Goal: Transaction & Acquisition: Purchase product/service

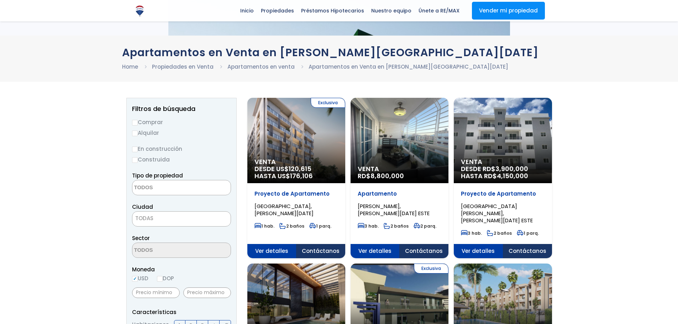
select select
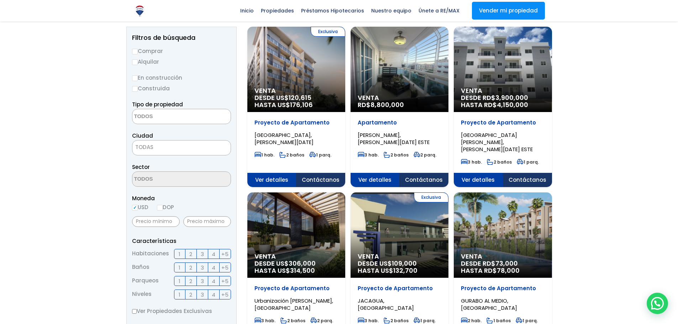
click at [149, 53] on label "Comprar" at bounding box center [181, 51] width 99 height 9
click at [138, 53] on input "Comprar" at bounding box center [135, 52] width 6 height 6
radio input "true"
click at [145, 118] on textarea "Search" at bounding box center [166, 116] width 69 height 15
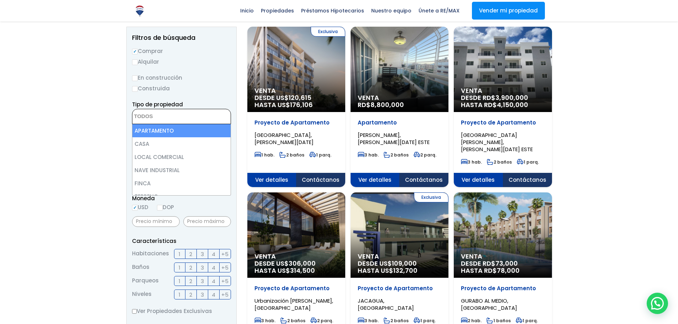
select select "apartment"
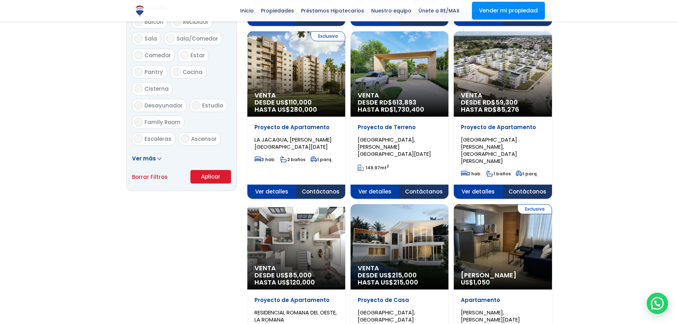
scroll to position [392, 0]
click at [220, 174] on button "Aplicar" at bounding box center [211, 177] width 41 height 14
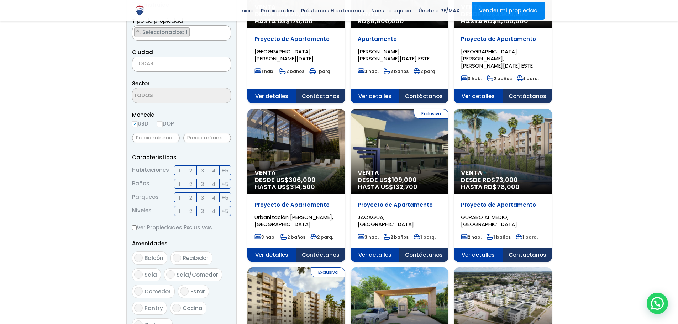
scroll to position [142, 0]
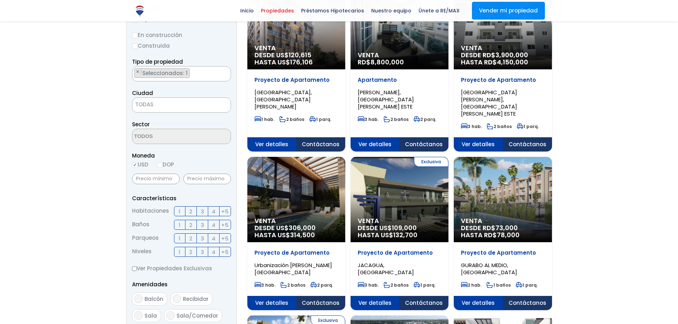
scroll to position [142, 0]
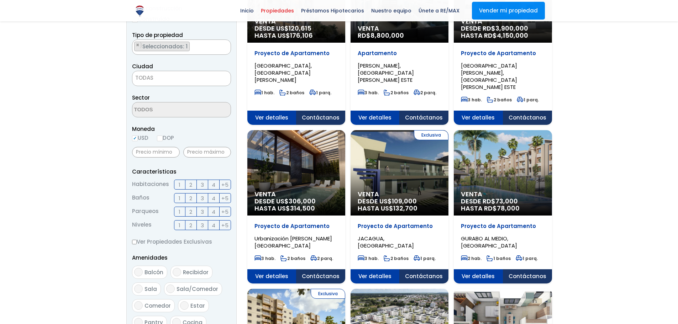
click at [162, 140] on input "DOP" at bounding box center [160, 139] width 6 height 6
radio input "true"
click at [196, 150] on input "text" at bounding box center [207, 152] width 48 height 11
click at [137, 136] on input "USD" at bounding box center [135, 139] width 6 height 6
radio input "true"
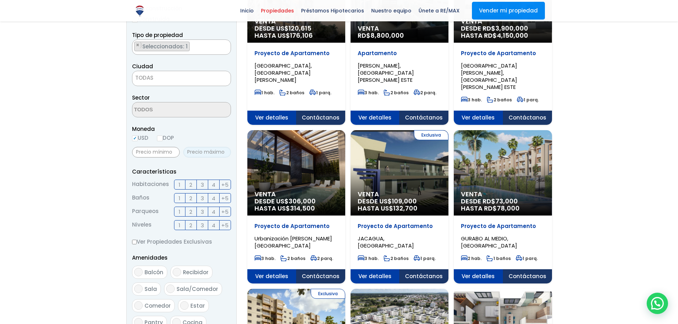
click at [196, 151] on input "text" at bounding box center [207, 152] width 48 height 11
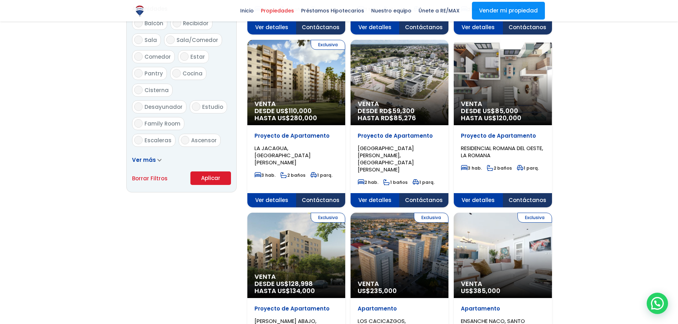
type input "50,000"
click at [201, 179] on button "Aplicar" at bounding box center [211, 179] width 41 height 14
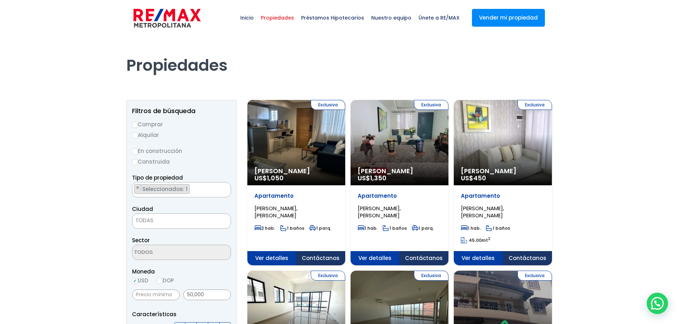
click at [148, 123] on label "Comprar" at bounding box center [181, 124] width 99 height 9
click at [138, 123] on input "Comprar" at bounding box center [135, 125] width 6 height 6
radio input "true"
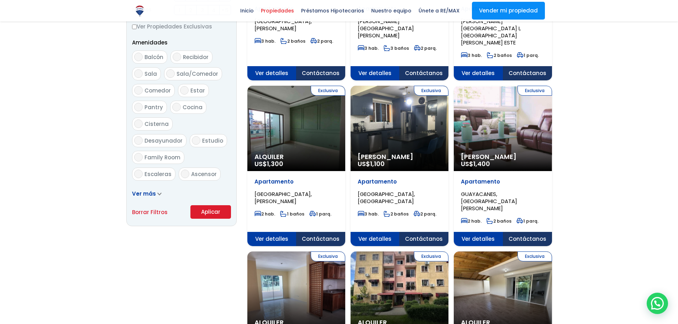
scroll to position [392, 0]
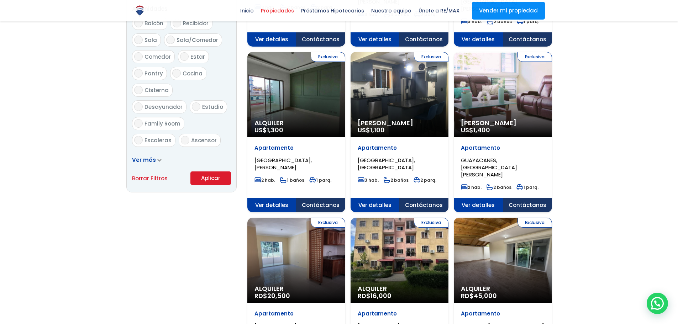
click at [213, 180] on button "Aplicar" at bounding box center [211, 179] width 41 height 14
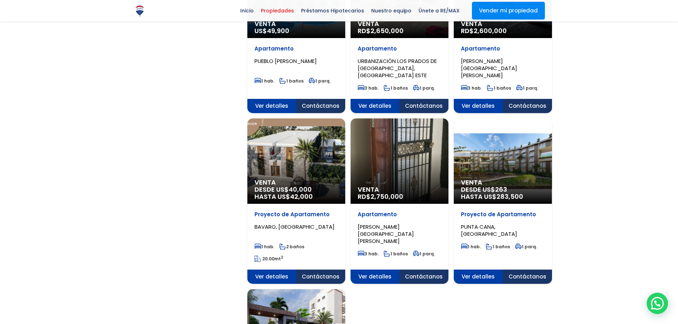
scroll to position [677, 0]
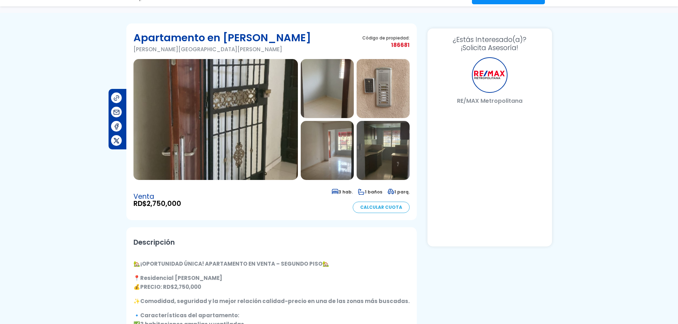
scroll to position [106, 0]
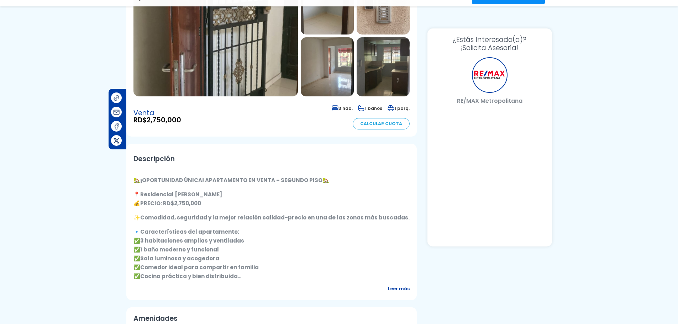
select select "DO"
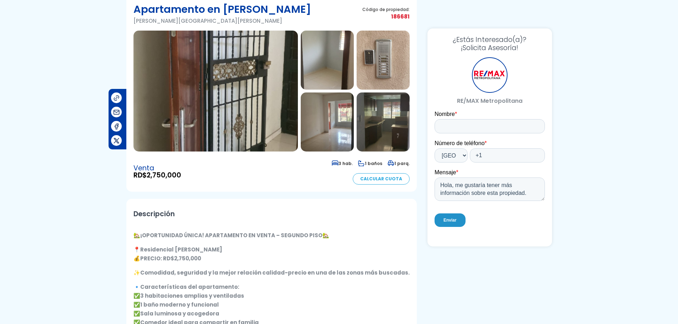
scroll to position [0, 0]
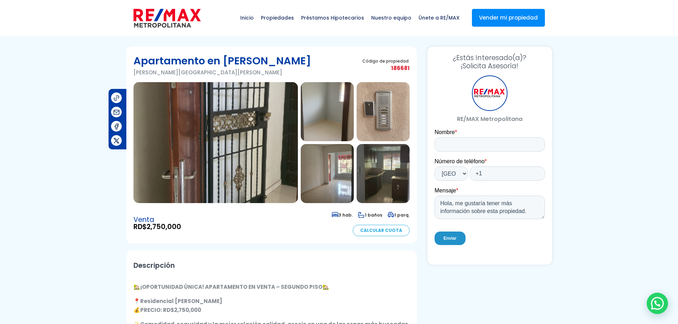
click at [298, 128] on section at bounding box center [272, 142] width 276 height 121
click at [410, 178] on img at bounding box center [383, 173] width 53 height 59
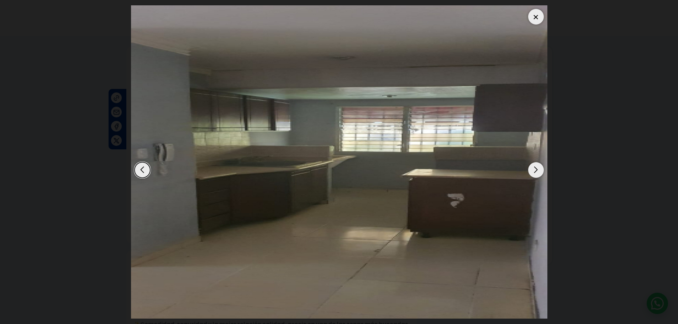
click at [536, 170] on div "Next slide" at bounding box center [537, 170] width 16 height 16
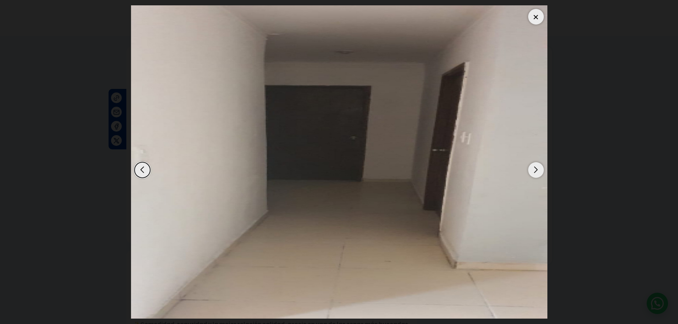
click at [536, 170] on div "Next slide" at bounding box center [537, 170] width 16 height 16
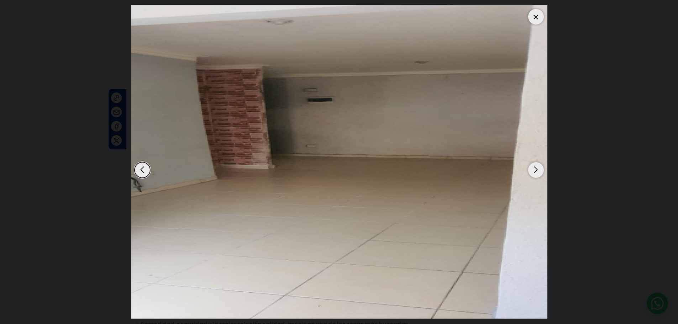
click at [536, 170] on div "Next slide" at bounding box center [537, 170] width 16 height 16
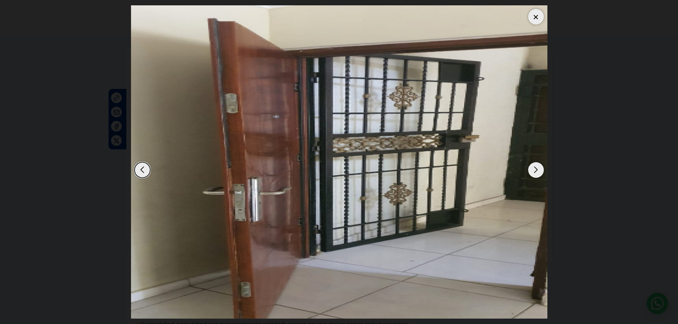
click at [536, 170] on div "Next slide" at bounding box center [537, 170] width 16 height 16
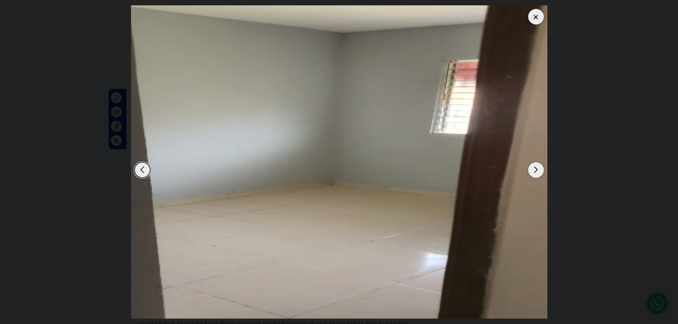
click at [532, 12] on div at bounding box center [537, 17] width 16 height 16
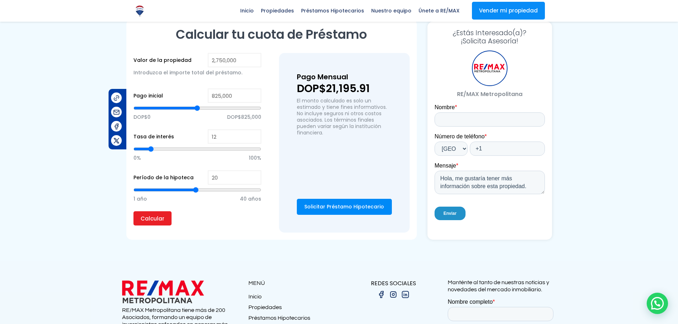
scroll to position [534, 0]
